Goal: Task Accomplishment & Management: Complete application form

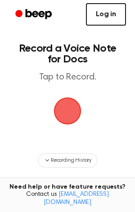
click at [109, 22] on link "Log in" at bounding box center [106, 14] width 40 height 22
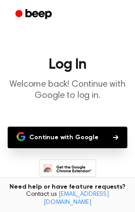
scroll to position [63, 0]
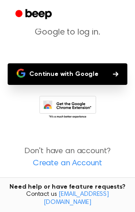
click at [70, 162] on link "Create an Account" at bounding box center [67, 164] width 117 height 12
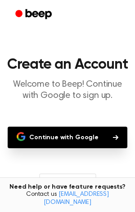
click at [86, 134] on button "Continue with Google" at bounding box center [67, 138] width 119 height 22
click at [8, 127] on button "Continue with Google" at bounding box center [67, 138] width 119 height 22
